Goal: Task Accomplishment & Management: Manage account settings

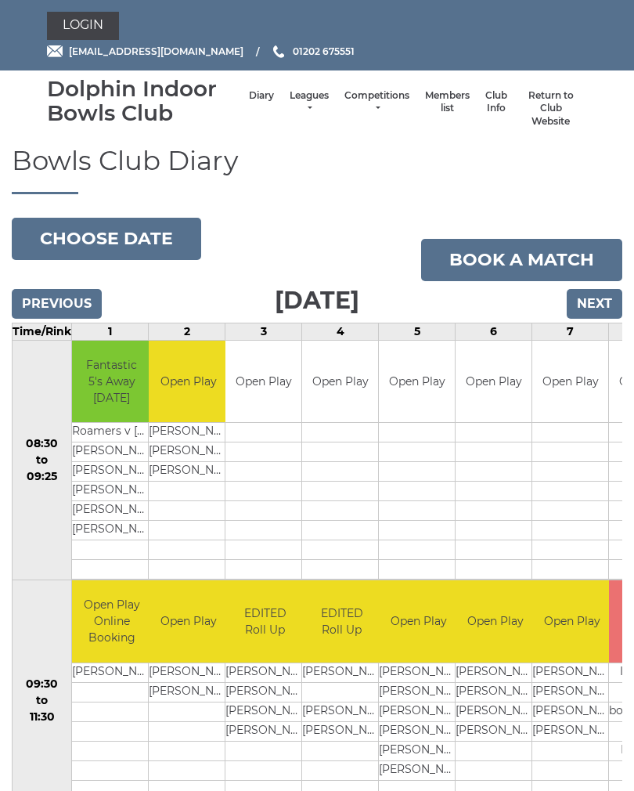
click at [100, 27] on link "Login" at bounding box center [83, 26] width 72 height 28
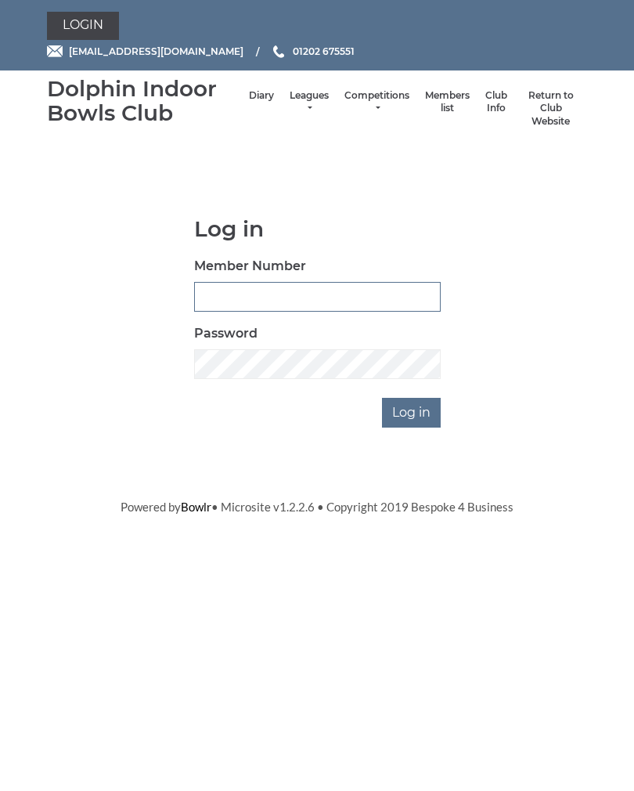
type input "2842"
click at [413, 410] on input "Log in" at bounding box center [411, 413] width 59 height 30
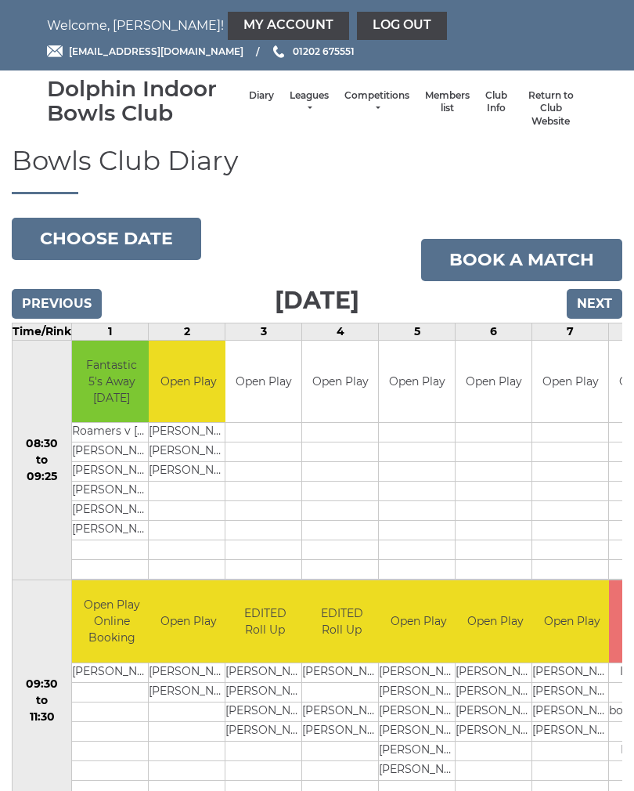
click at [234, 27] on link "My Account" at bounding box center [288, 26] width 121 height 28
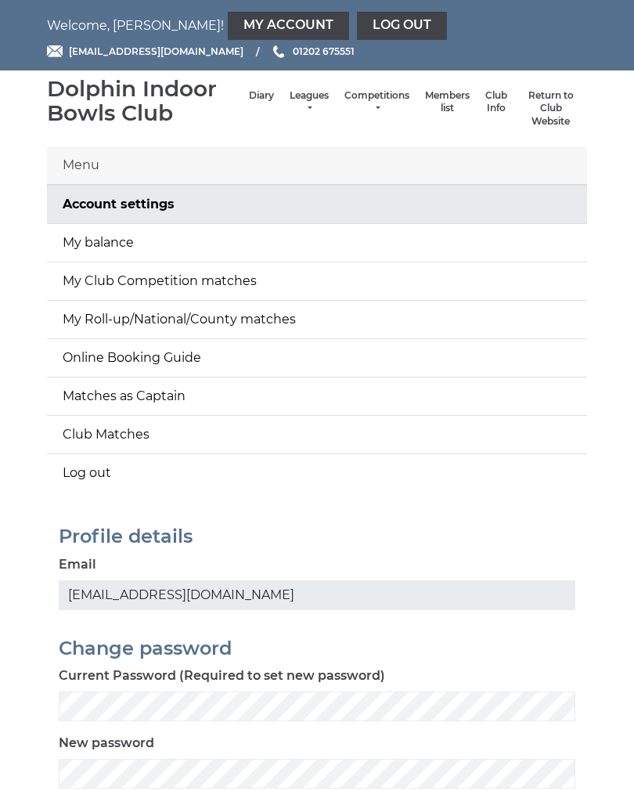
click at [136, 243] on link "My balance" at bounding box center [317, 243] width 540 height 38
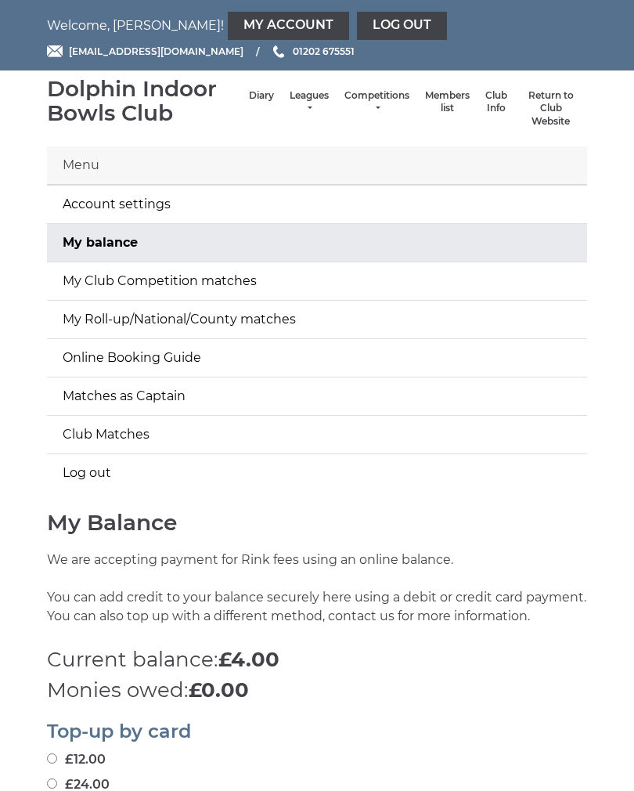
click at [357, 37] on link "Log out" at bounding box center [402, 26] width 90 height 28
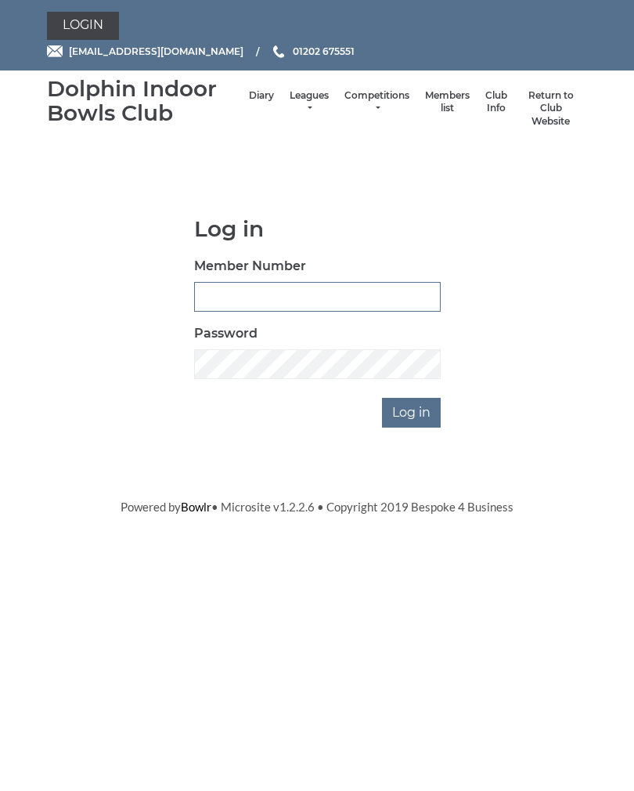
click at [259, 297] on input "Member Number" at bounding box center [317, 297] width 247 height 30
type input "2843"
click at [414, 411] on input "Log in" at bounding box center [411, 413] width 59 height 30
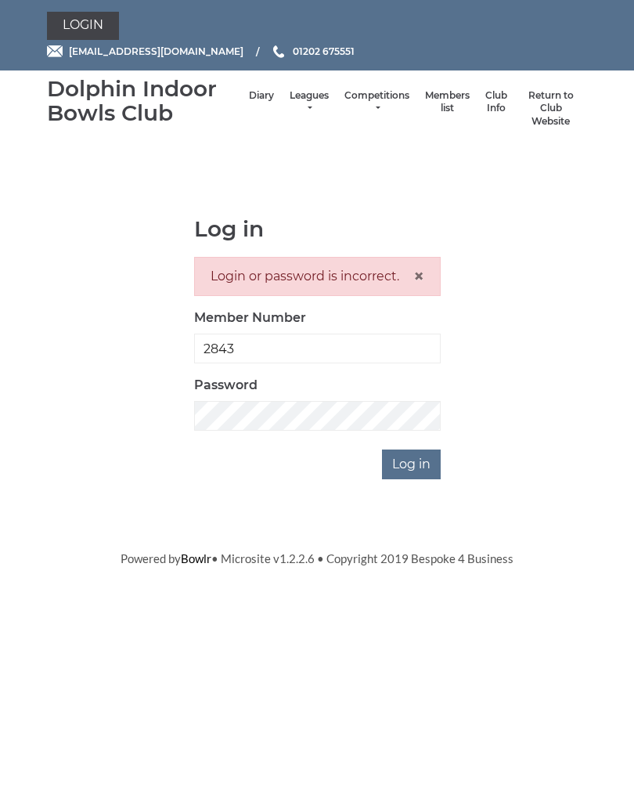
click at [244, 391] on label "Password" at bounding box center [225, 385] width 63 height 19
click at [430, 467] on input "Log in" at bounding box center [411, 465] width 59 height 30
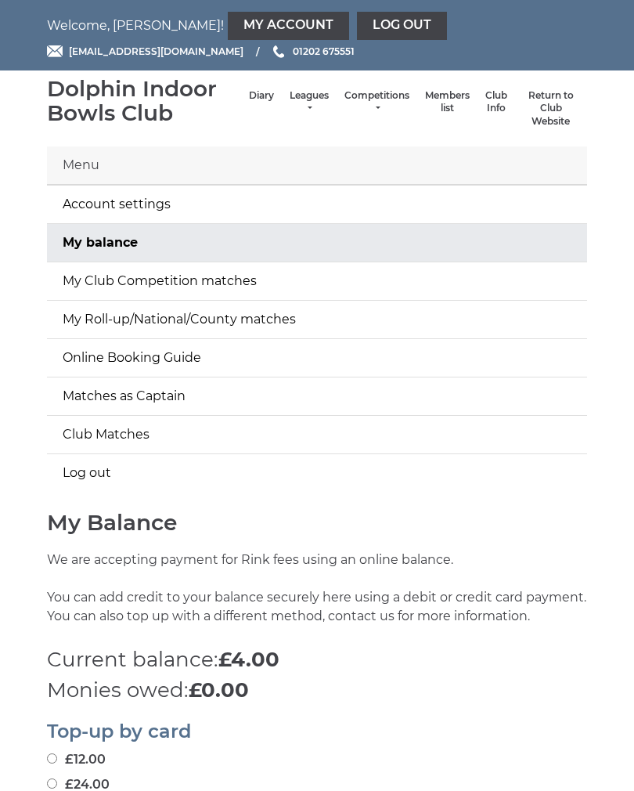
click at [154, 249] on link "My balance" at bounding box center [317, 243] width 540 height 38
